Goal: Task Accomplishment & Management: Use online tool/utility

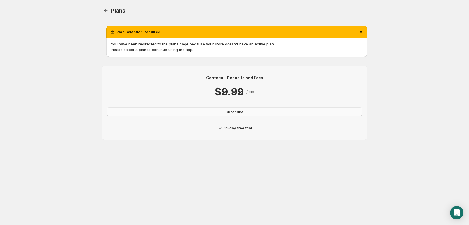
click at [235, 108] on button "Subscribe" at bounding box center [235, 111] width 256 height 9
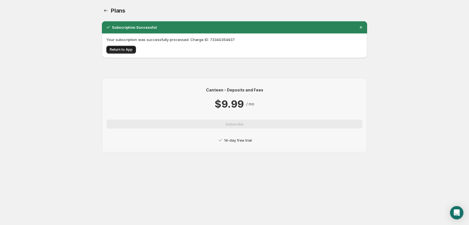
click at [124, 51] on span "Return to App" at bounding box center [121, 49] width 23 height 4
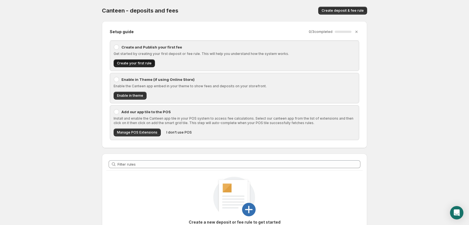
click at [132, 61] on span "Create your first rule" at bounding box center [134, 63] width 35 height 4
click at [128, 62] on span "Create your first rule" at bounding box center [134, 63] width 35 height 4
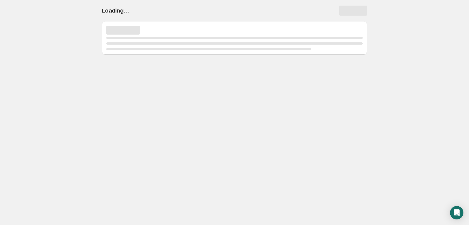
select select "deactive"
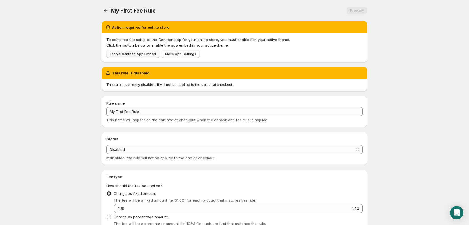
click at [137, 55] on span "Enable Canteen App Embed" at bounding box center [133, 54] width 46 height 4
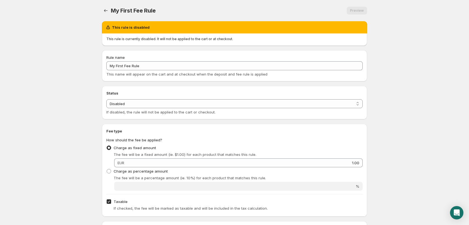
click at [152, 42] on div "This rule is currently disabled. It will not be applied to the cart or at check…" at bounding box center [234, 39] width 265 height 12
click at [149, 41] on div at bounding box center [149, 41] width 0 height 0
click at [78, 67] on body "Home Help My First Fee Rule. This page is ready My First Fee Rule Preview More …" at bounding box center [234, 112] width 469 height 225
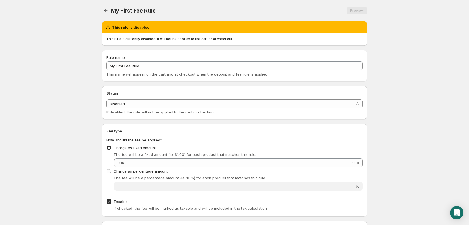
click at [128, 60] on div "Rule name" at bounding box center [234, 58] width 256 height 6
click at [134, 105] on select "Enabled Disabled" at bounding box center [234, 103] width 256 height 9
select select "active"
click at [106, 99] on select "Enabled Disabled" at bounding box center [234, 103] width 256 height 9
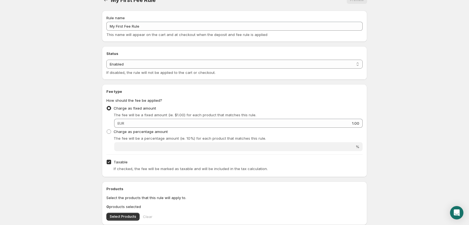
scroll to position [15, 0]
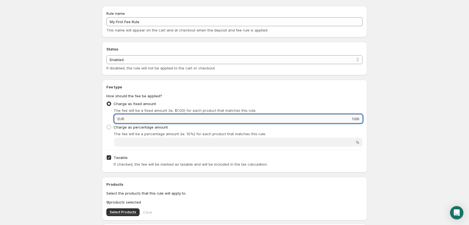
click at [135, 120] on input "1.00" at bounding box center [244, 118] width 237 height 9
type input "250"
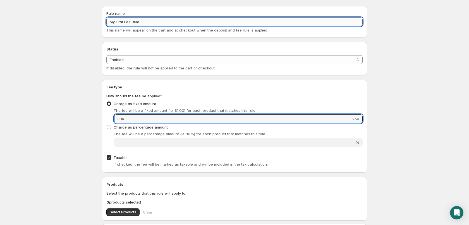
click at [127, 24] on input "My First Fee Rule" at bounding box center [234, 21] width 256 height 9
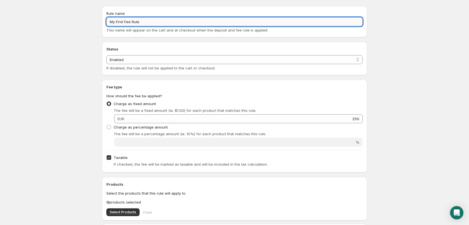
click at [127, 24] on input "My First Fee Rule" at bounding box center [234, 21] width 256 height 9
type input "Pfand"
click at [128, 30] on span "This name will appear on the cart and at checkout when the deposit and fee rule…" at bounding box center [186, 30] width 161 height 4
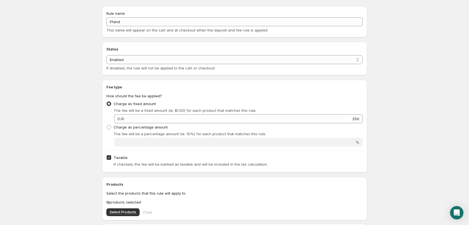
click at [95, 49] on div "Pfand. This page is ready Pfand Preview More actions Preview Rule name Pfand Th…" at bounding box center [234, 179] width 278 height 389
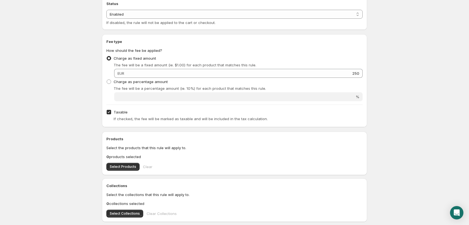
scroll to position [65, 0]
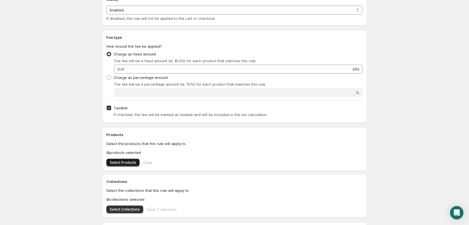
click at [121, 160] on span "Select Products" at bounding box center [123, 162] width 27 height 4
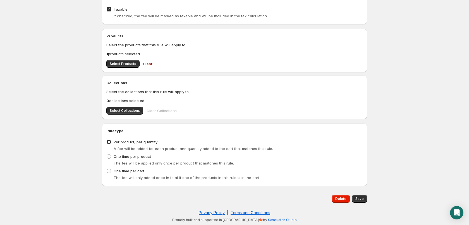
scroll to position [163, 0]
click at [358, 197] on span "Save" at bounding box center [359, 199] width 8 height 4
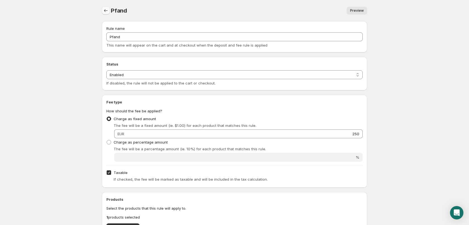
click at [105, 9] on icon "Settings" at bounding box center [106, 11] width 6 height 6
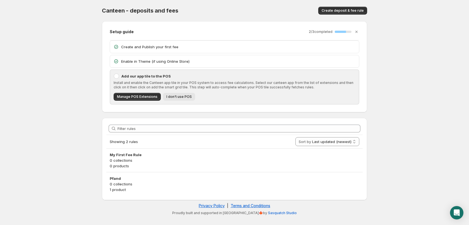
click at [179, 97] on span "I don't use POS" at bounding box center [178, 97] width 25 height 4
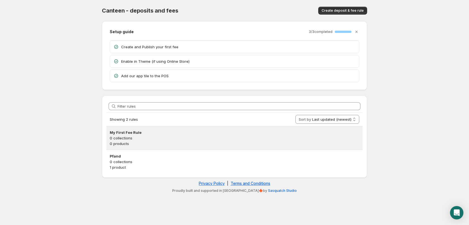
click at [186, 144] on p "0 products" at bounding box center [234, 144] width 249 height 6
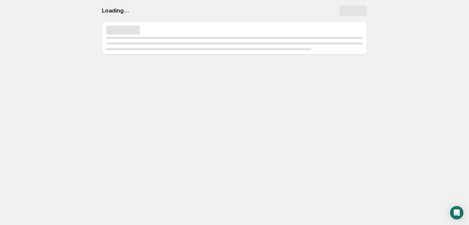
select select "deactive"
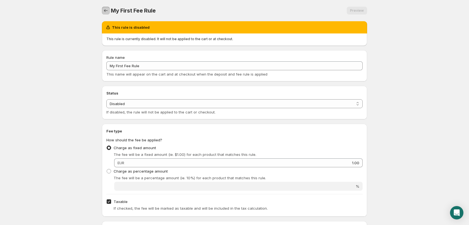
click at [107, 12] on icon "Settings" at bounding box center [106, 11] width 6 height 6
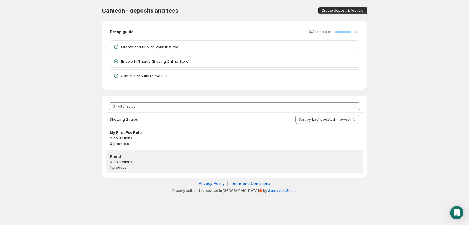
click at [223, 155] on h3 "Pfand" at bounding box center [234, 156] width 249 height 6
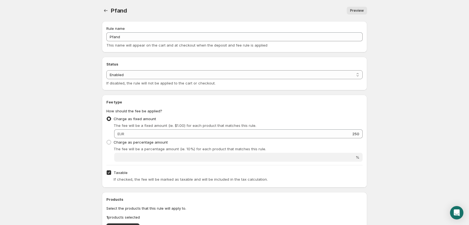
click at [359, 8] on link "Preview" at bounding box center [357, 11] width 20 height 8
